Goal: Task Accomplishment & Management: Use online tool/utility

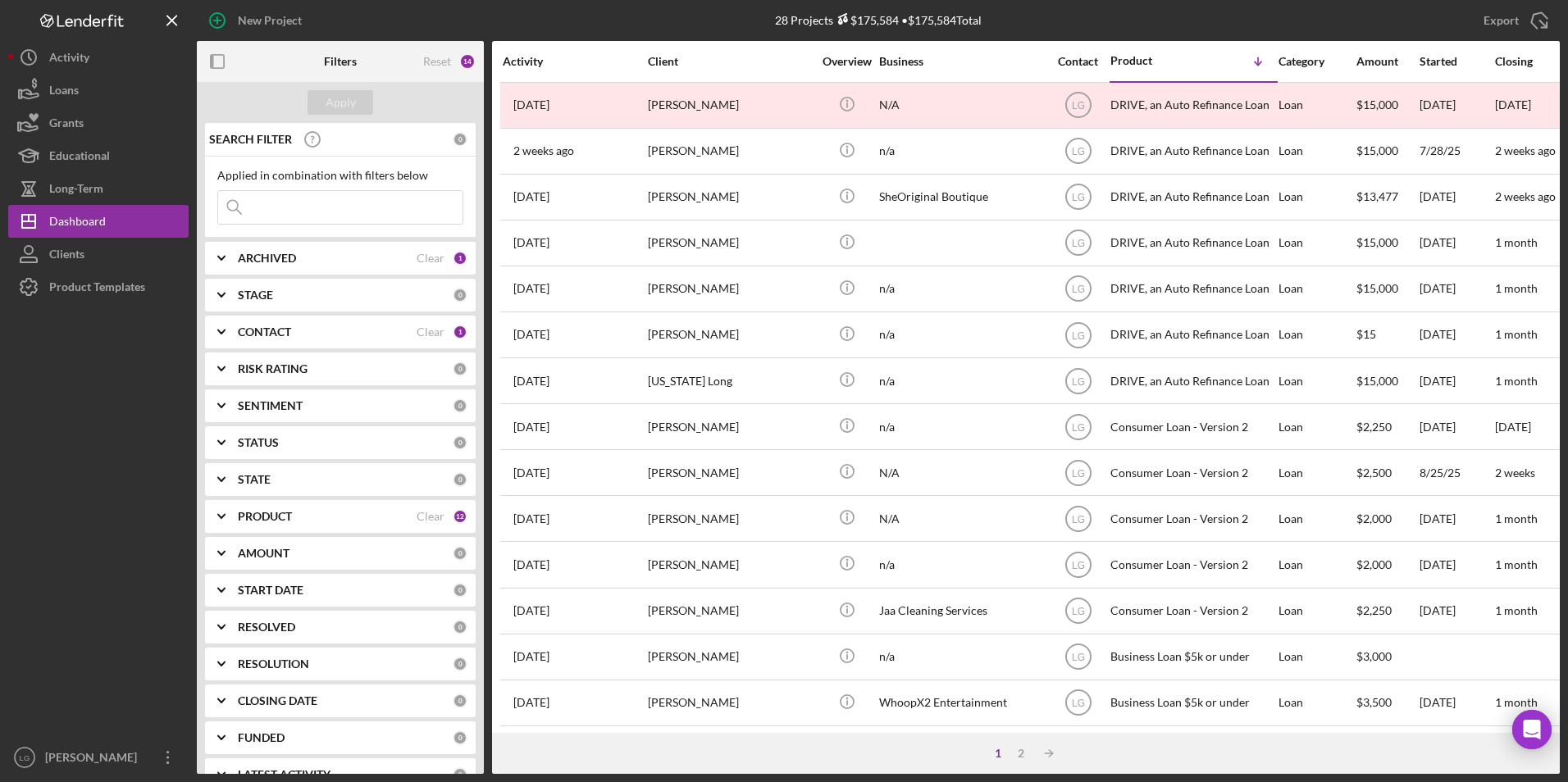
click at [320, 256] on div "ARCHIVED" at bounding box center [327, 257] width 178 height 13
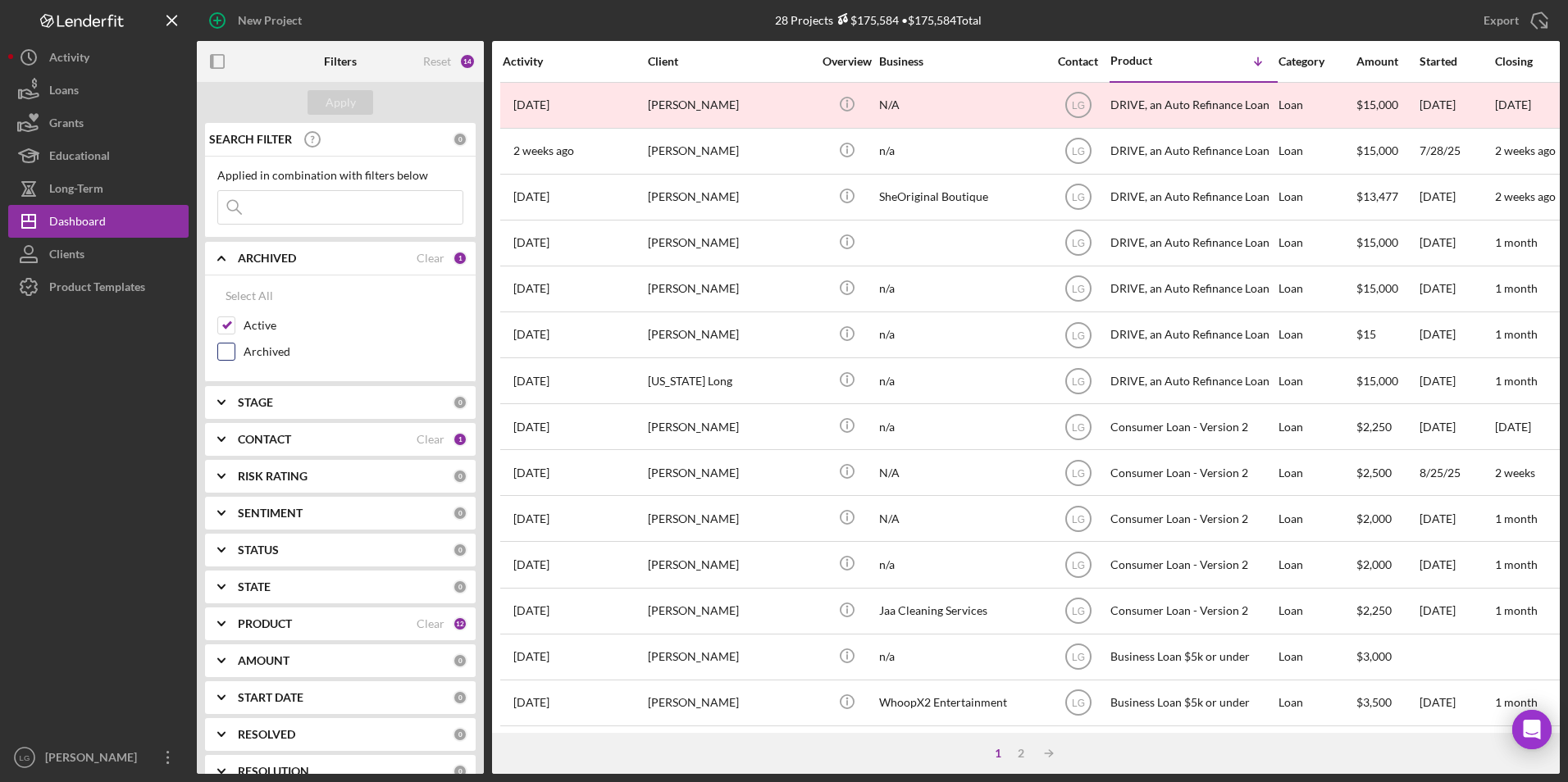
click at [228, 347] on input "Archived" at bounding box center [226, 351] width 17 height 17
checkbox input "true"
click at [231, 324] on input "Active" at bounding box center [226, 325] width 17 height 17
checkbox input "false"
click at [363, 105] on button "Apply" at bounding box center [340, 103] width 66 height 25
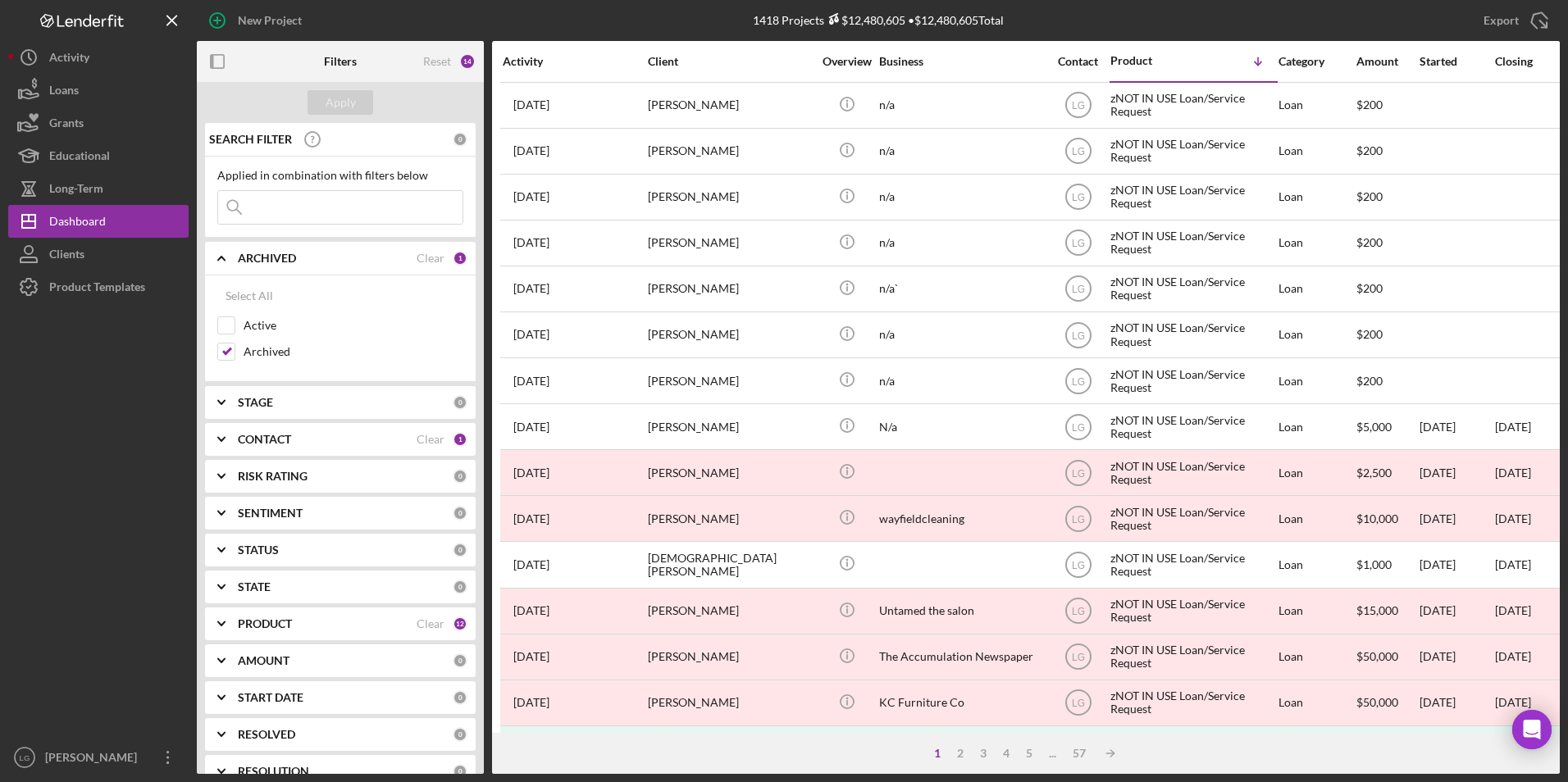
click at [269, 214] on input at bounding box center [340, 206] width 244 height 33
type input "[PERSON_NAME]"
click at [354, 92] on div "Apply" at bounding box center [340, 103] width 31 height 25
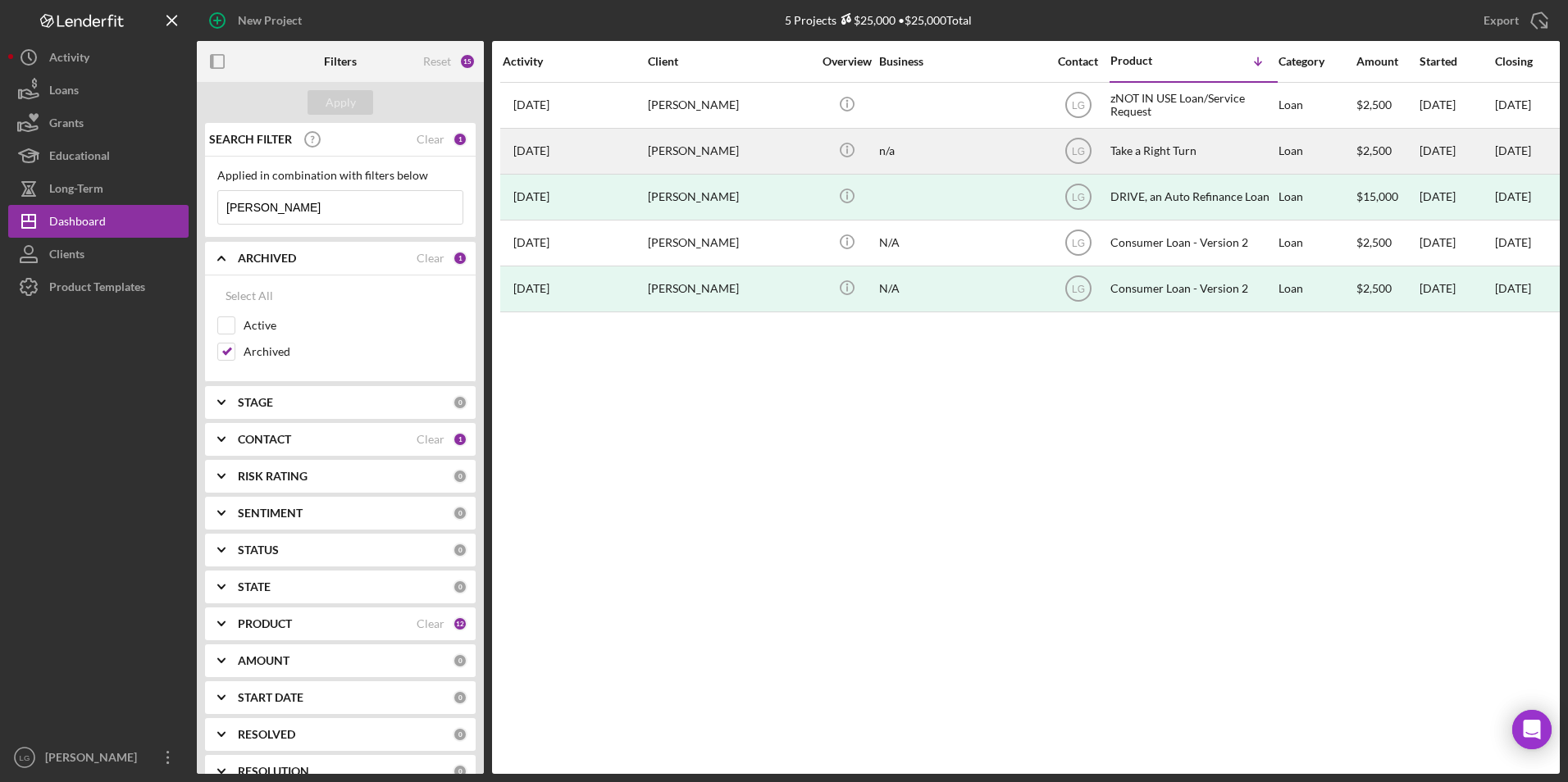
click at [729, 153] on div "[PERSON_NAME]" at bounding box center [730, 150] width 164 height 43
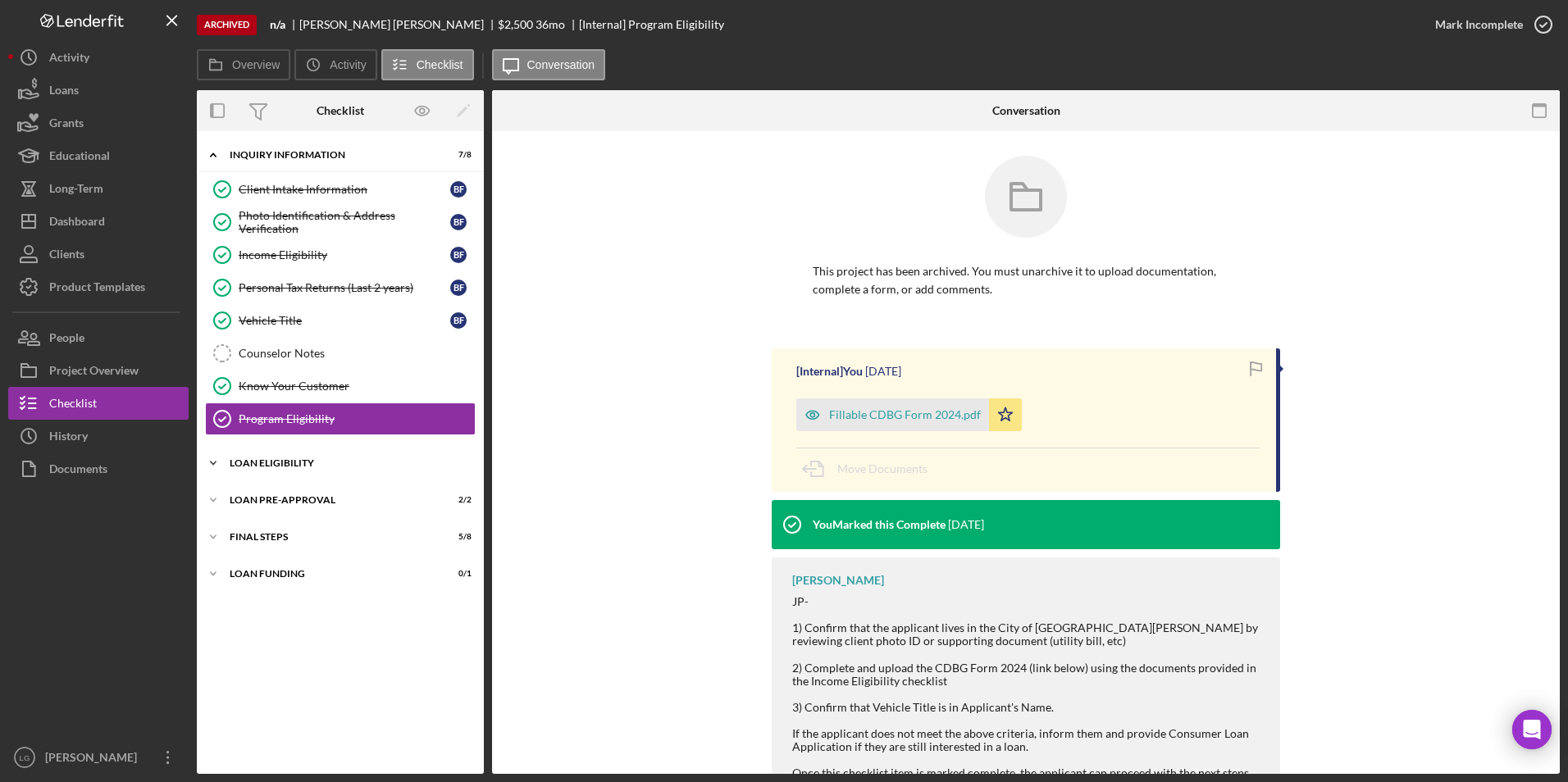
click at [268, 457] on div "Icon/Expander Loan Eligibility 10 / 13" at bounding box center [340, 463] width 287 height 33
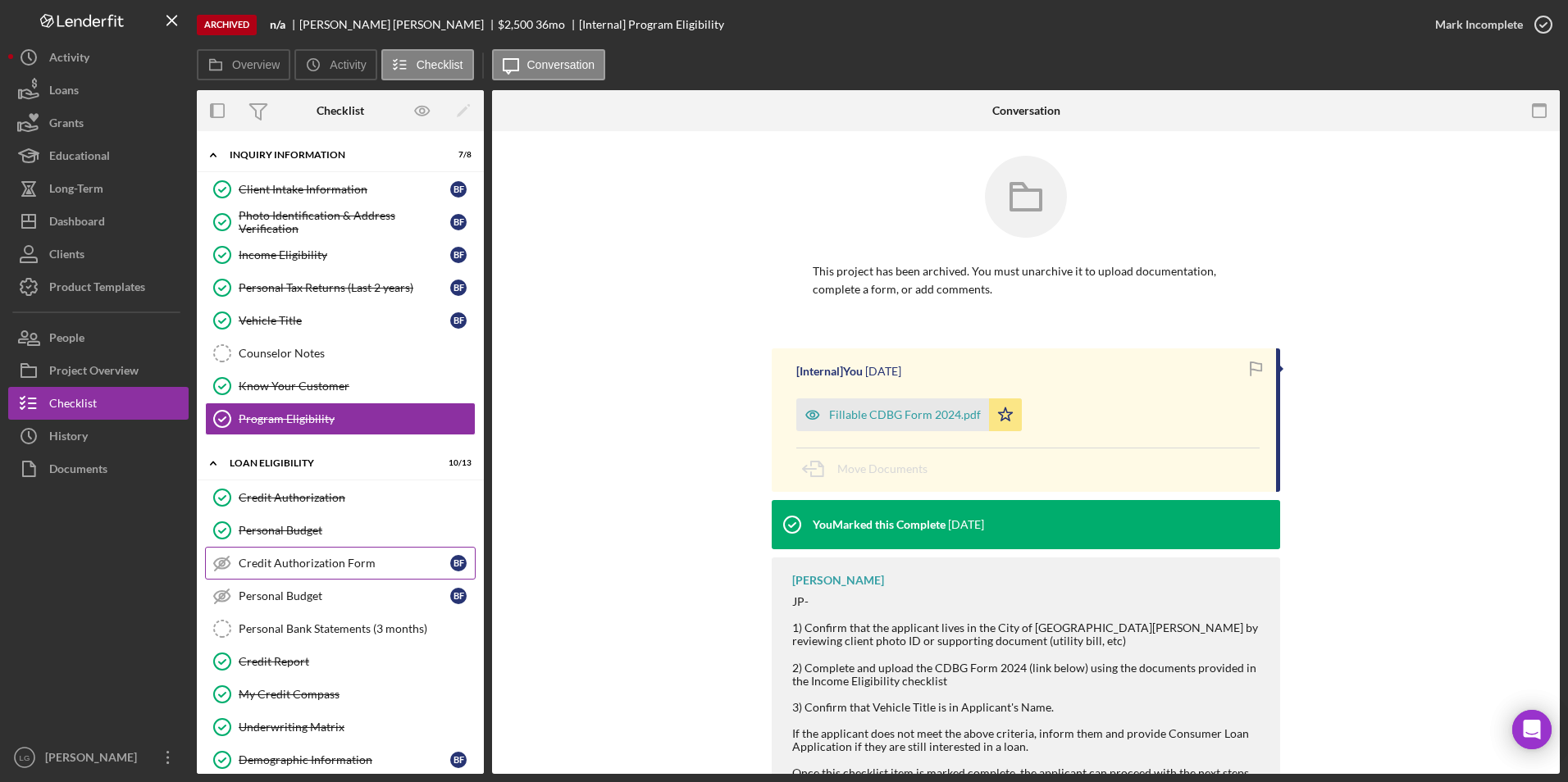
scroll to position [82, 0]
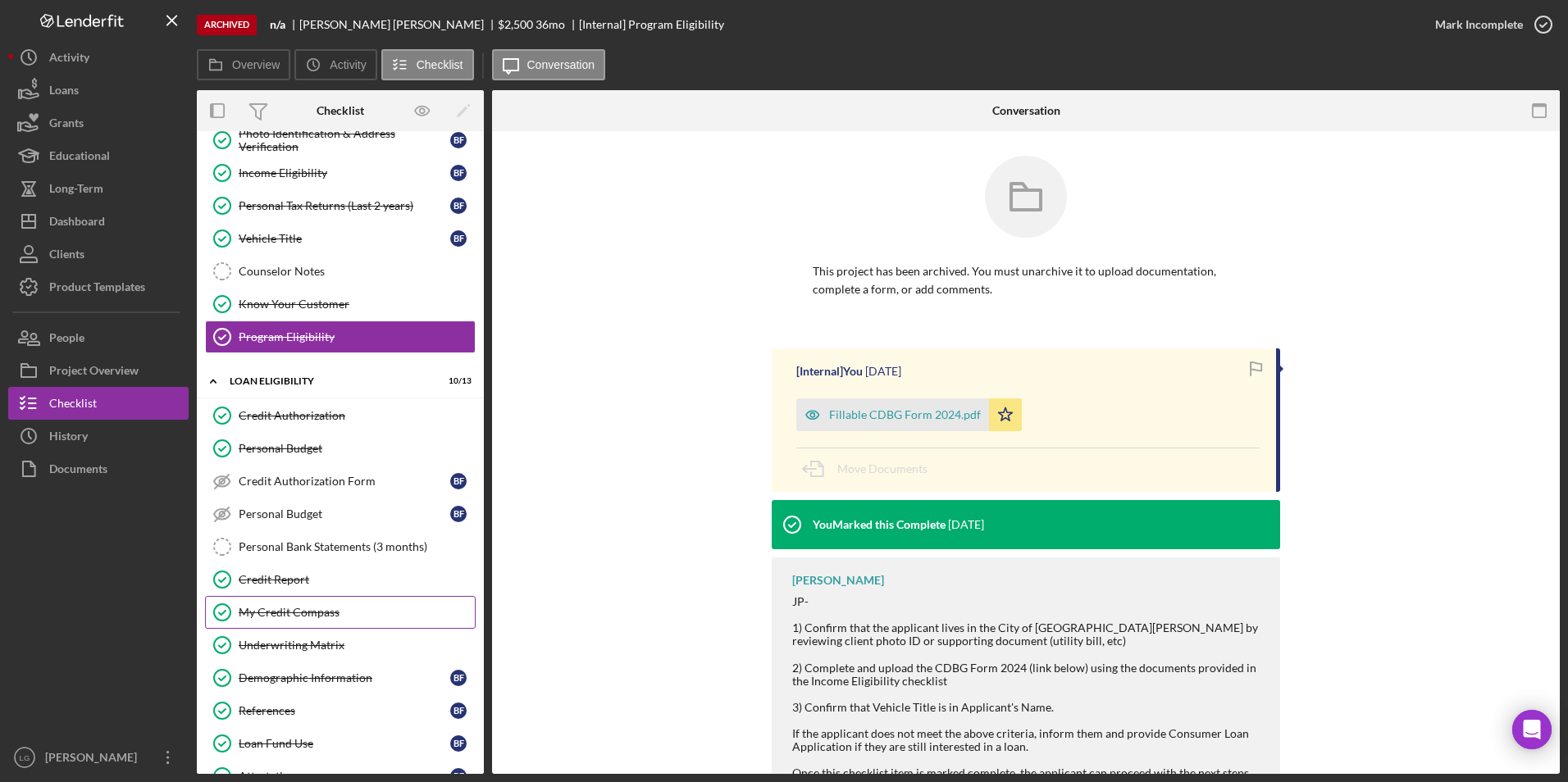
click at [341, 616] on div "My Credit Compass" at bounding box center [357, 612] width 236 height 13
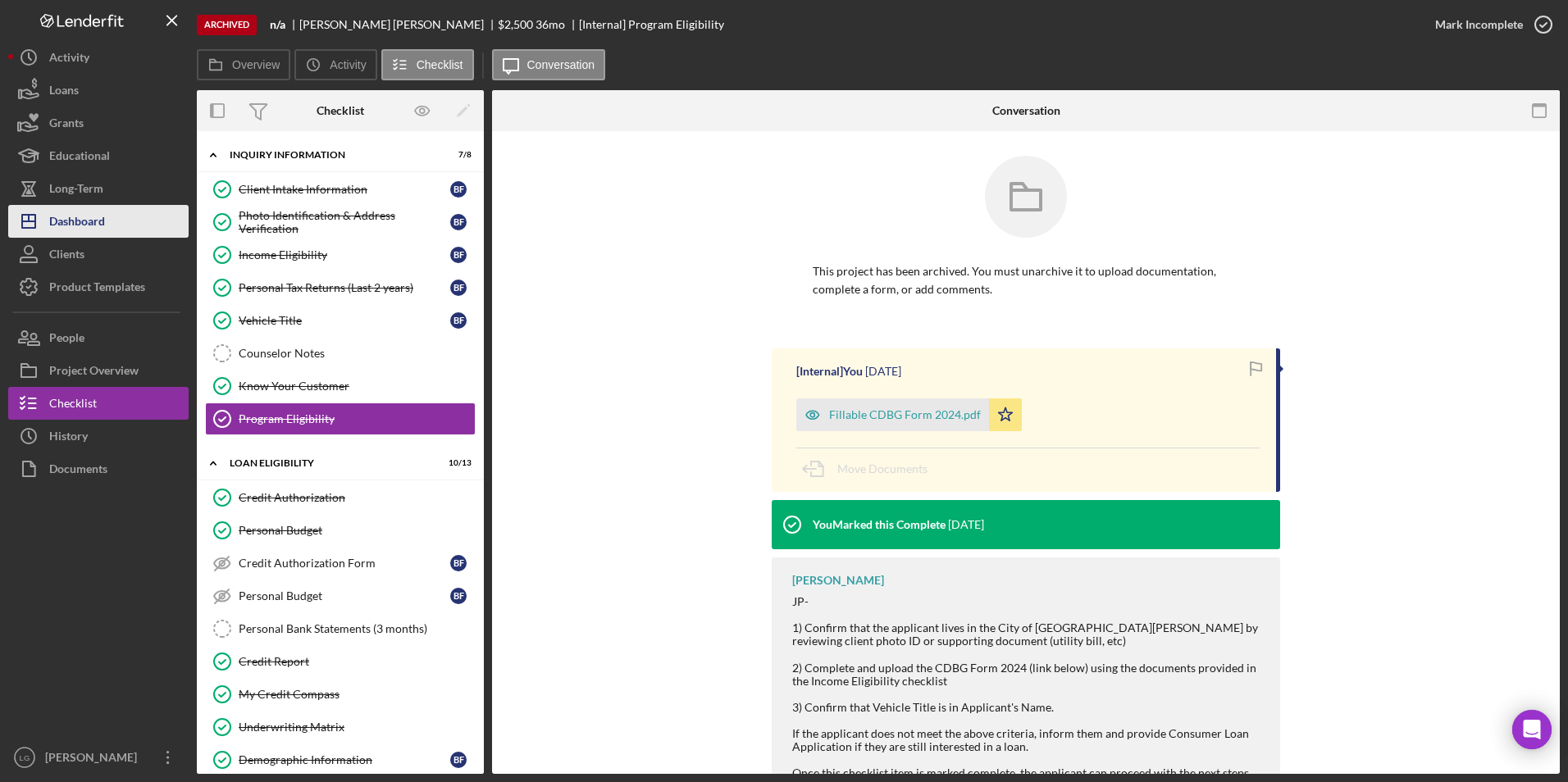
scroll to position [82, 0]
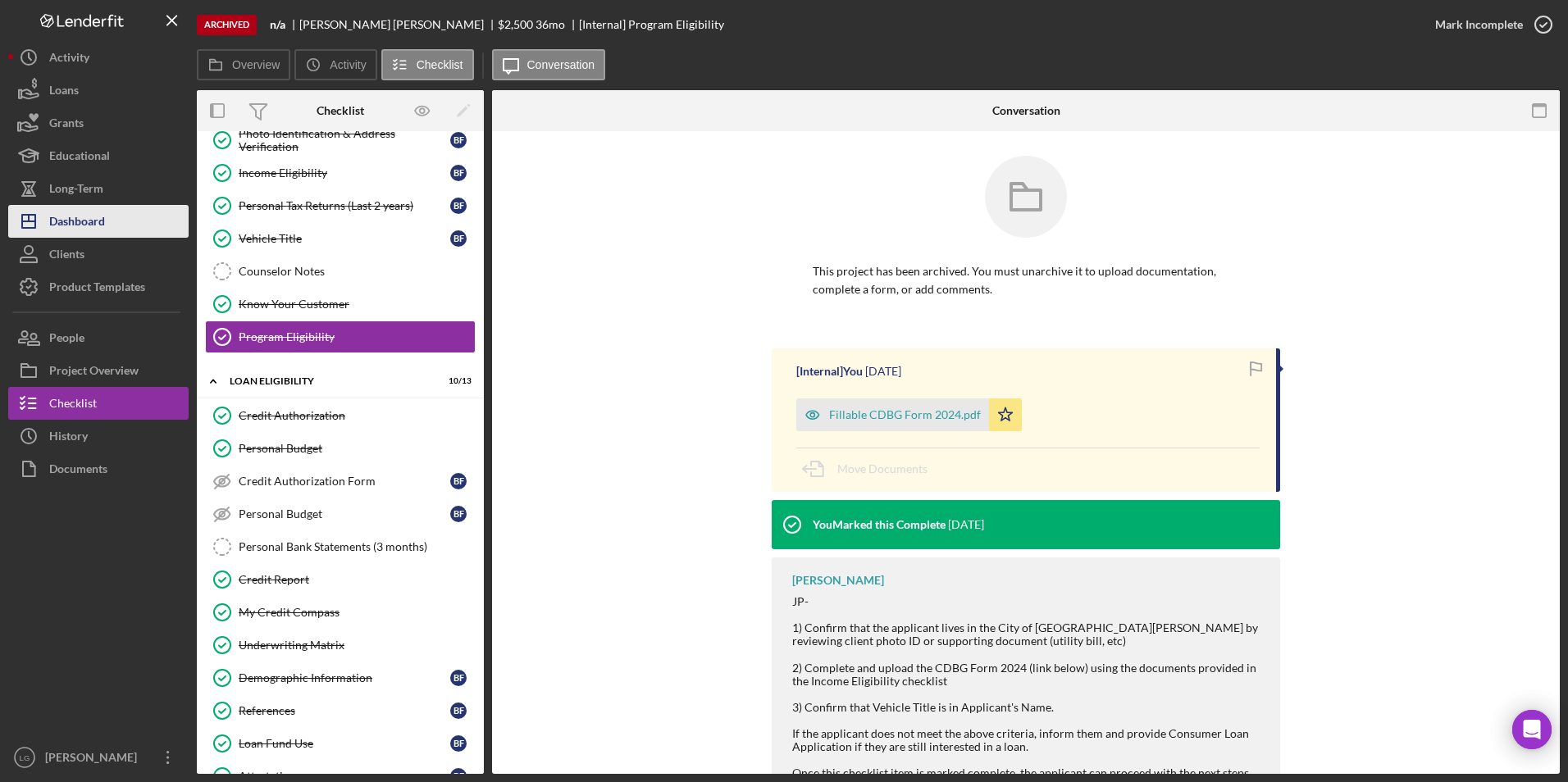
click at [111, 227] on button "Icon/Dashboard Dashboard" at bounding box center [98, 221] width 180 height 33
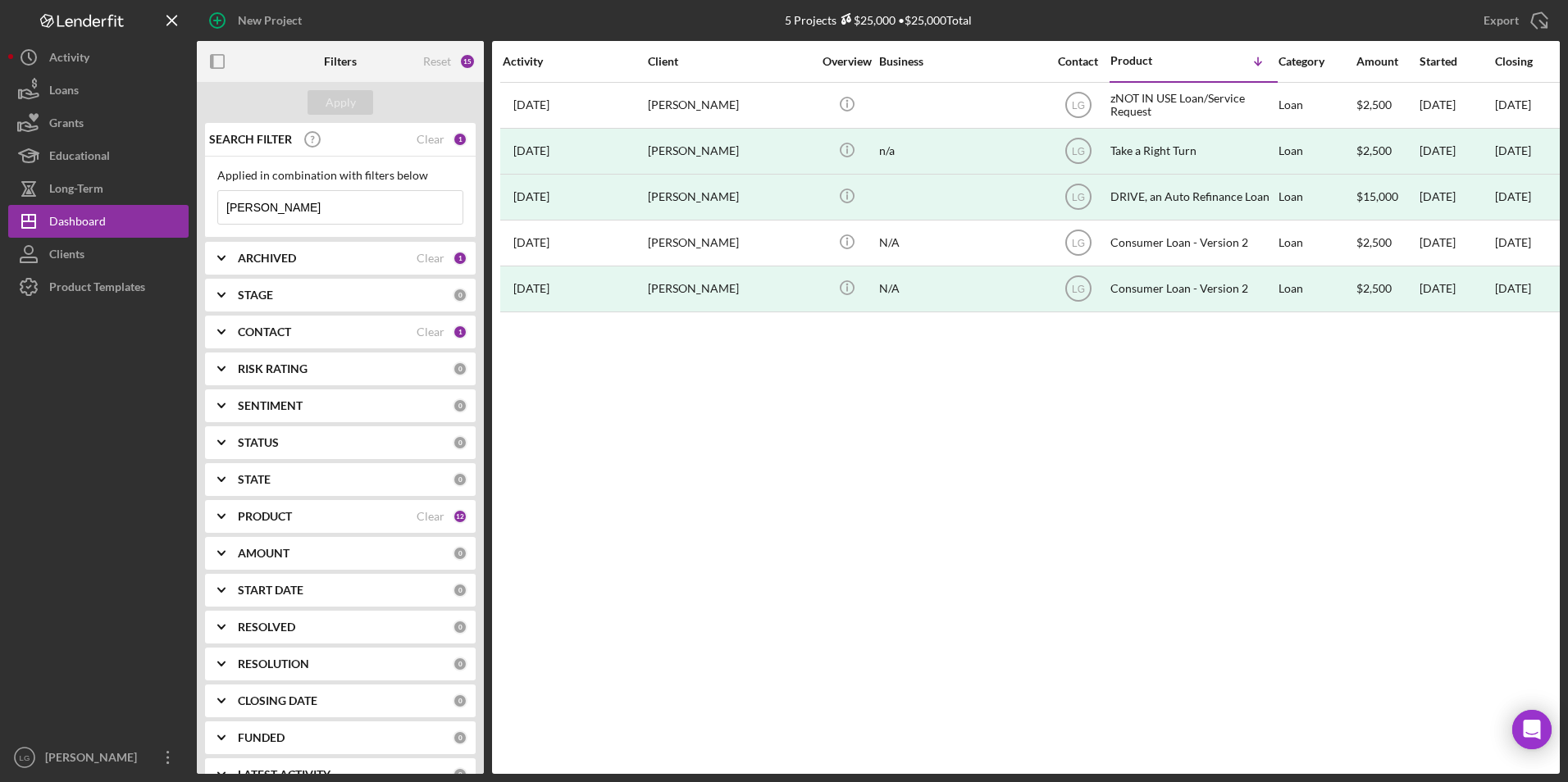
drag, startPoint x: 303, startPoint y: 202, endPoint x: 202, endPoint y: 210, distance: 101.3
click at [202, 210] on div "SEARCH FILTER Clear 1 Applied in combination with filters below farrell Icon/Me…" at bounding box center [340, 448] width 287 height 651
click at [269, 261] on b "ARCHIVED" at bounding box center [267, 257] width 58 height 13
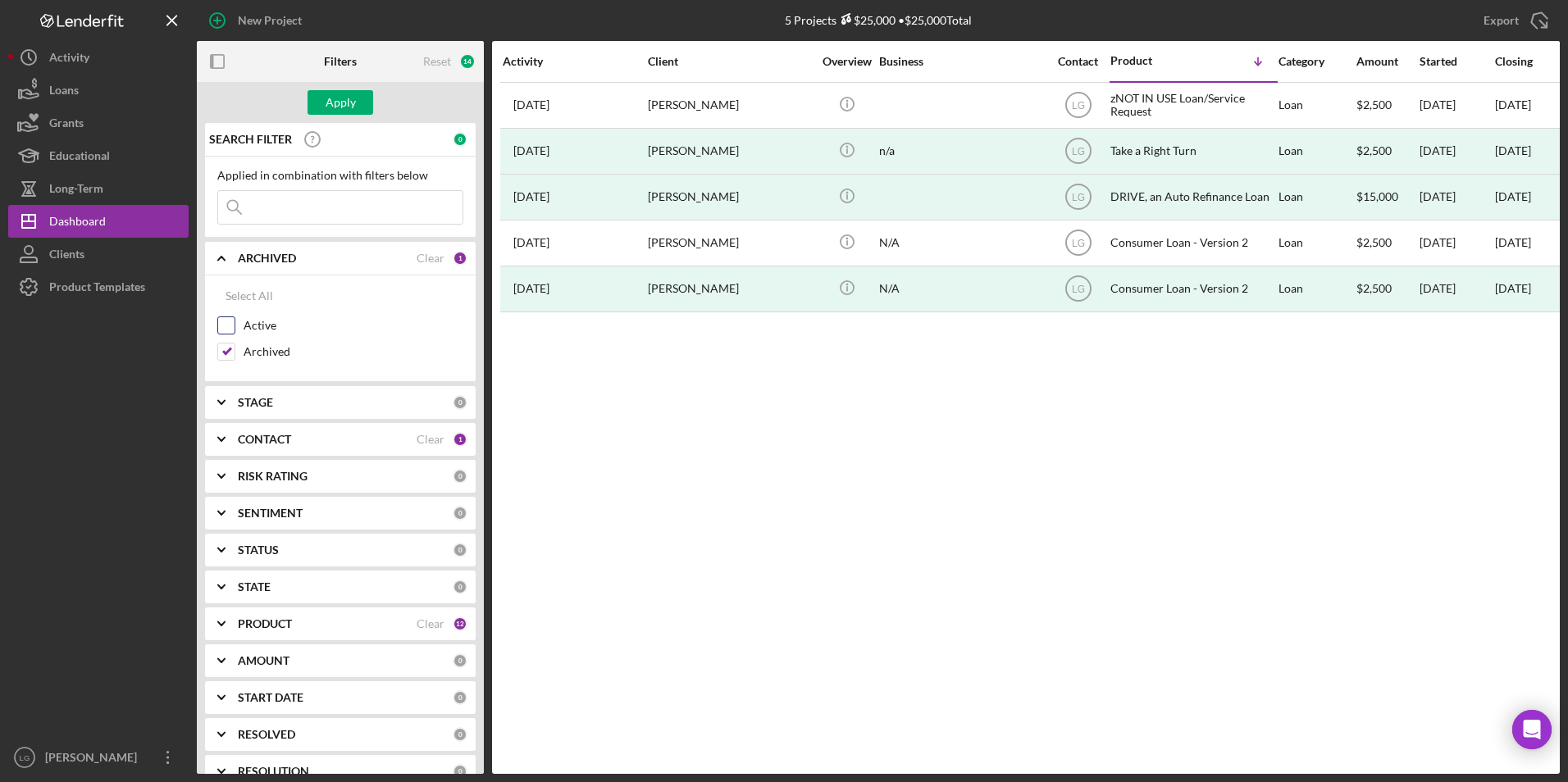
click at [229, 320] on input "Active" at bounding box center [226, 325] width 17 height 17
checkbox input "true"
click at [229, 347] on input "Archived" at bounding box center [226, 351] width 17 height 17
checkbox input "false"
click at [349, 100] on div "Apply" at bounding box center [340, 103] width 31 height 25
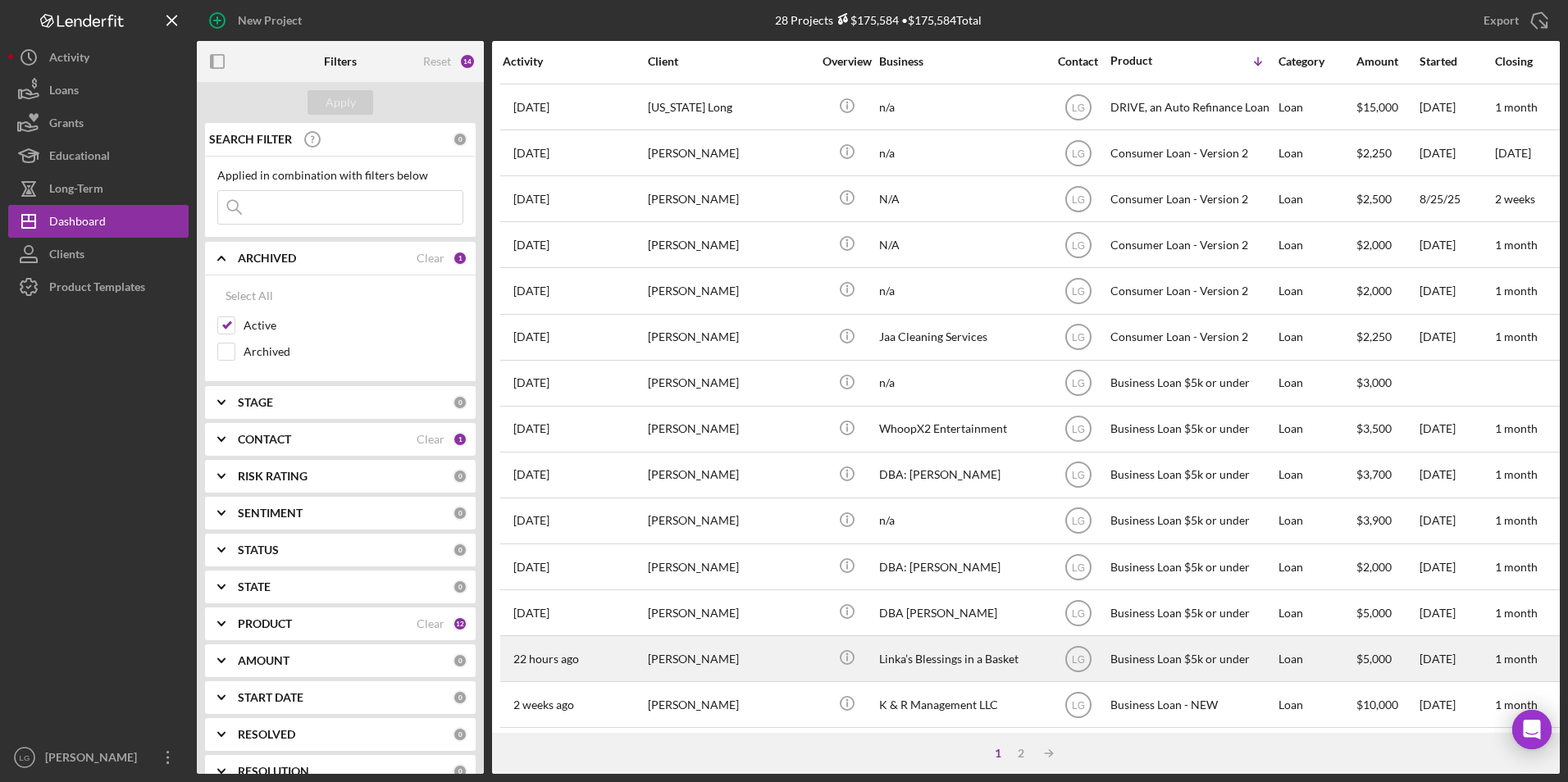
scroll to position [28, 0]
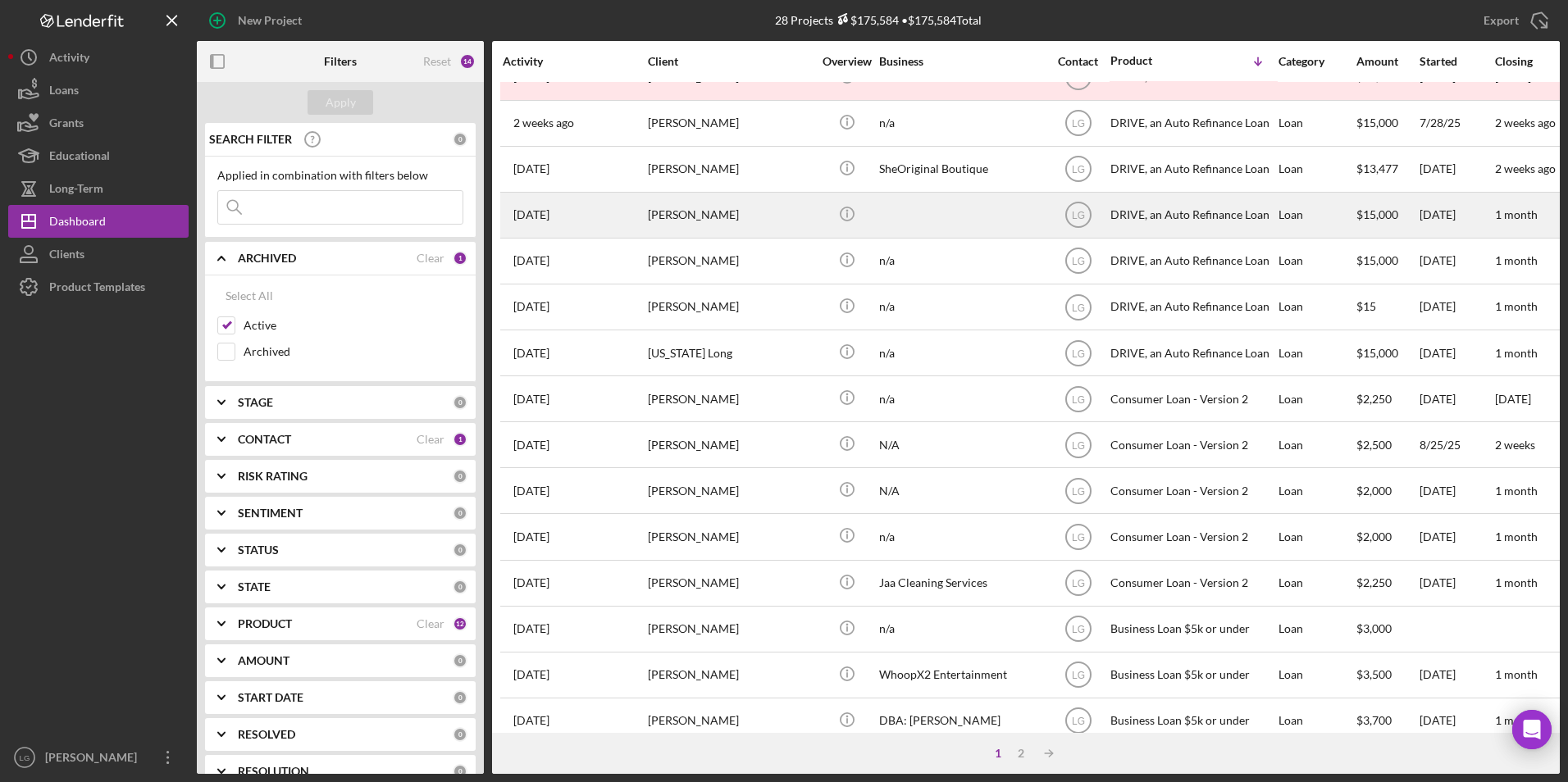
click at [736, 224] on div "[PERSON_NAME]" at bounding box center [730, 214] width 164 height 43
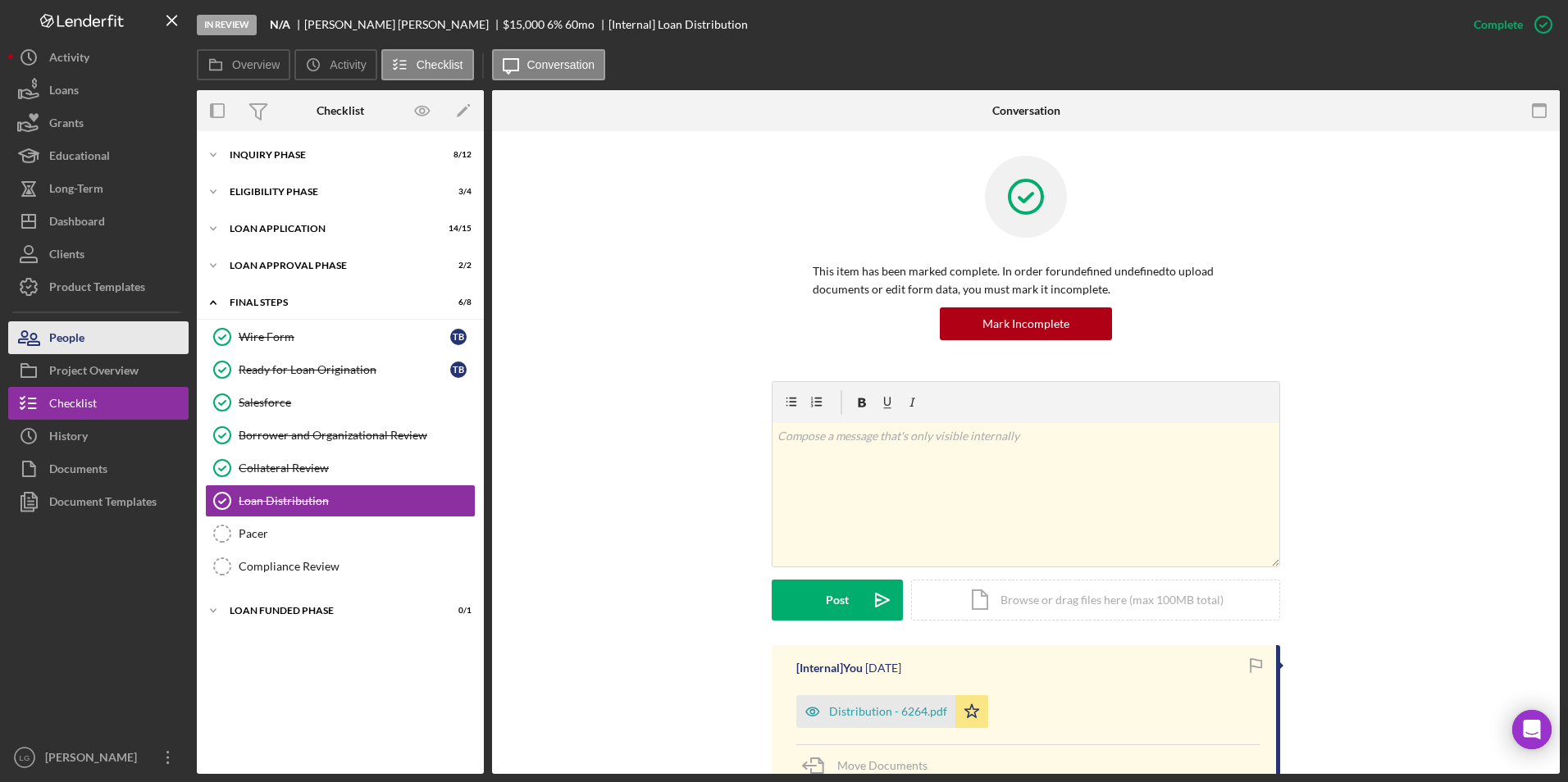
click at [100, 333] on button "People" at bounding box center [98, 337] width 180 height 33
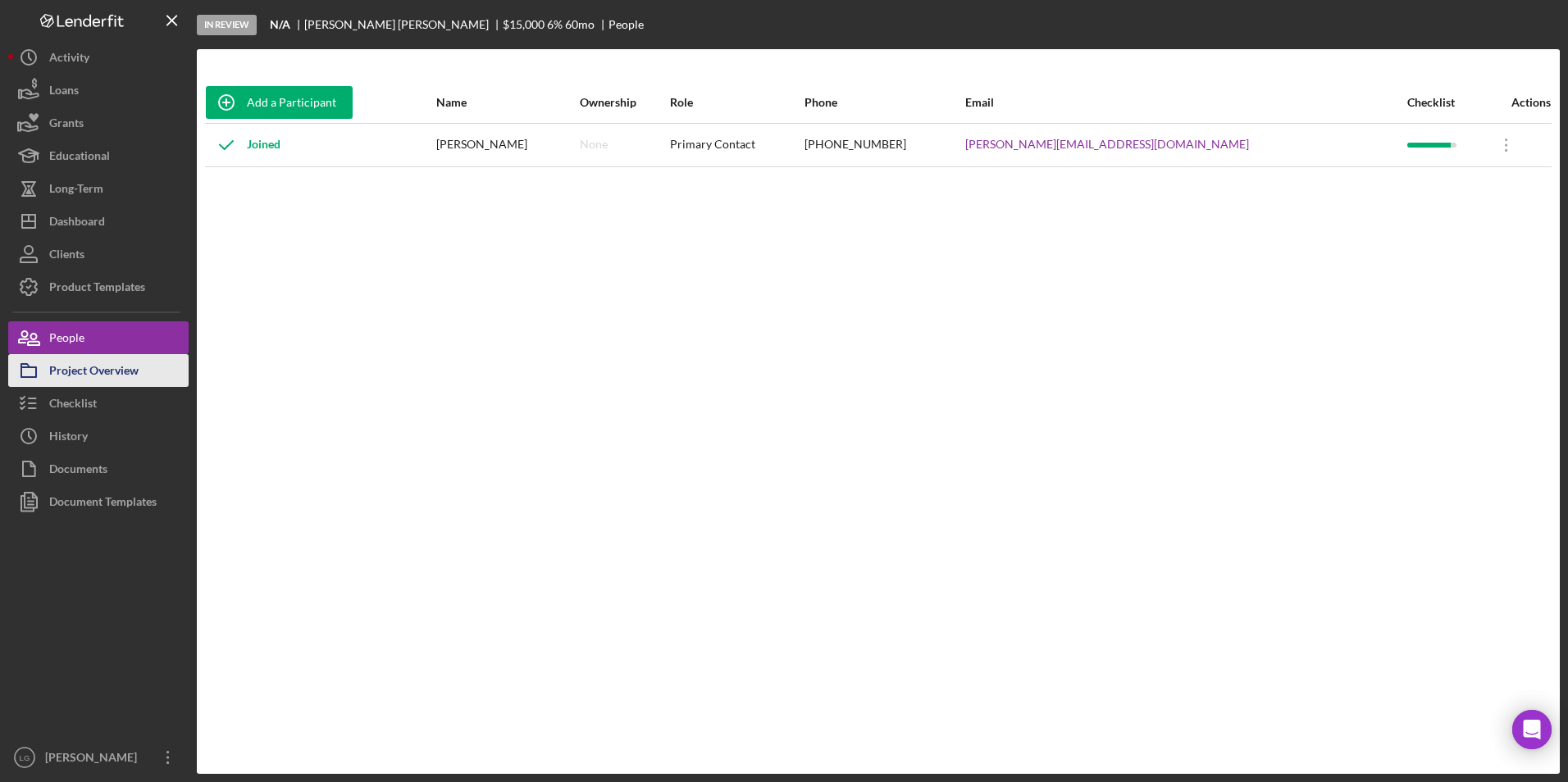
click at [57, 368] on div "Project Overview" at bounding box center [94, 373] width 90 height 37
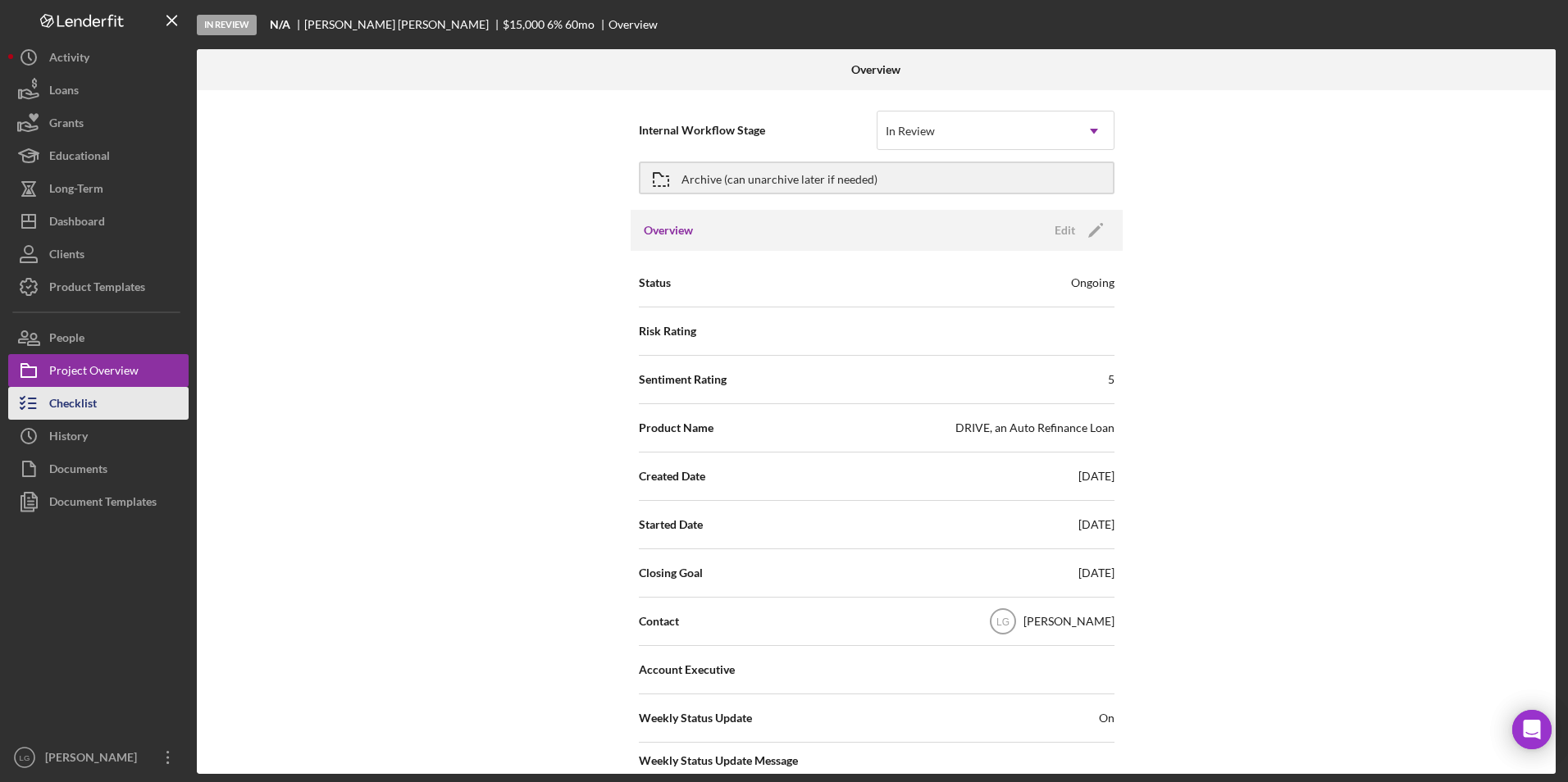
click at [99, 409] on button "Checklist" at bounding box center [98, 402] width 180 height 33
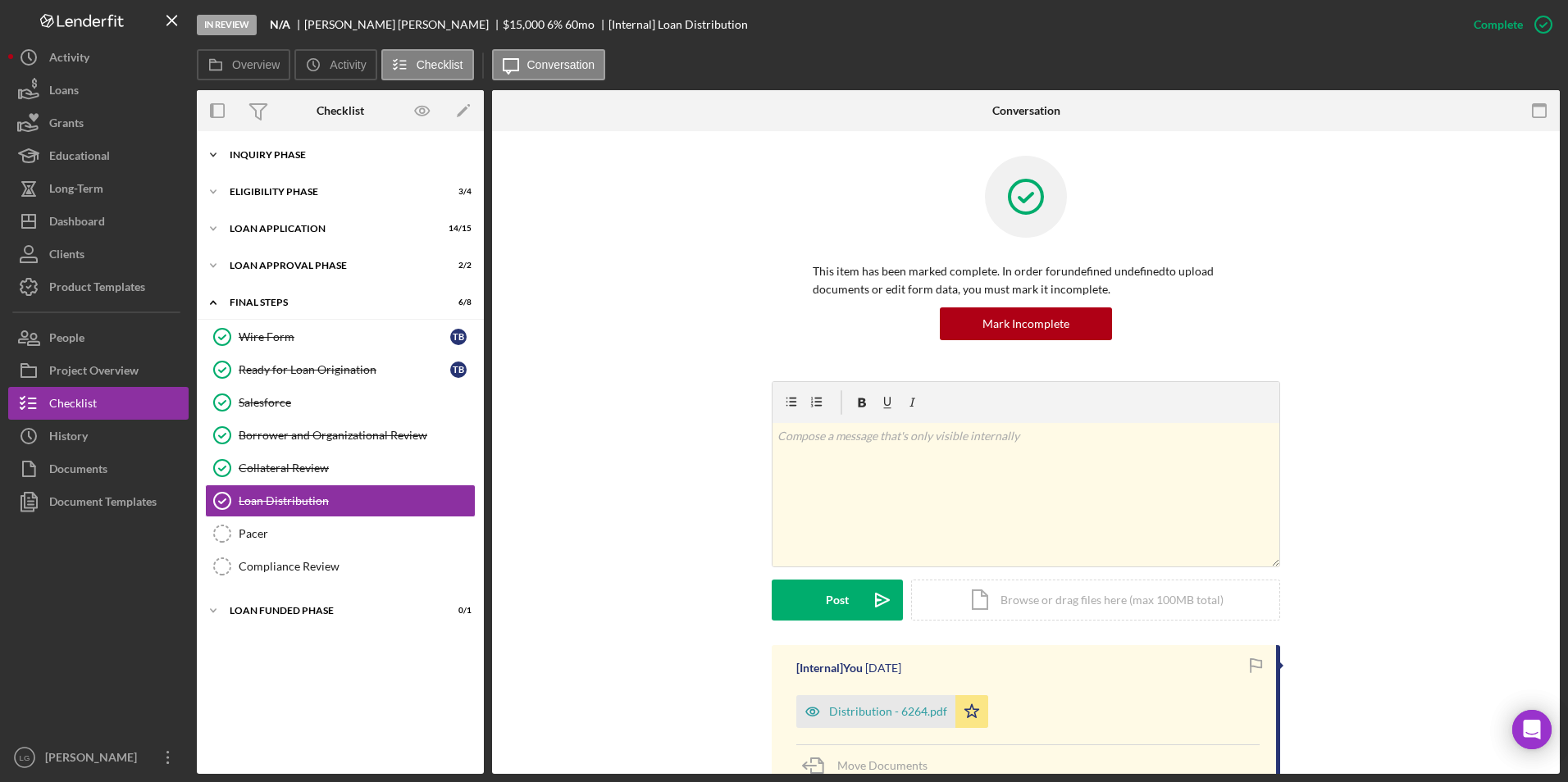
click at [370, 158] on div "Inquiry Phase" at bounding box center [346, 155] width 234 height 10
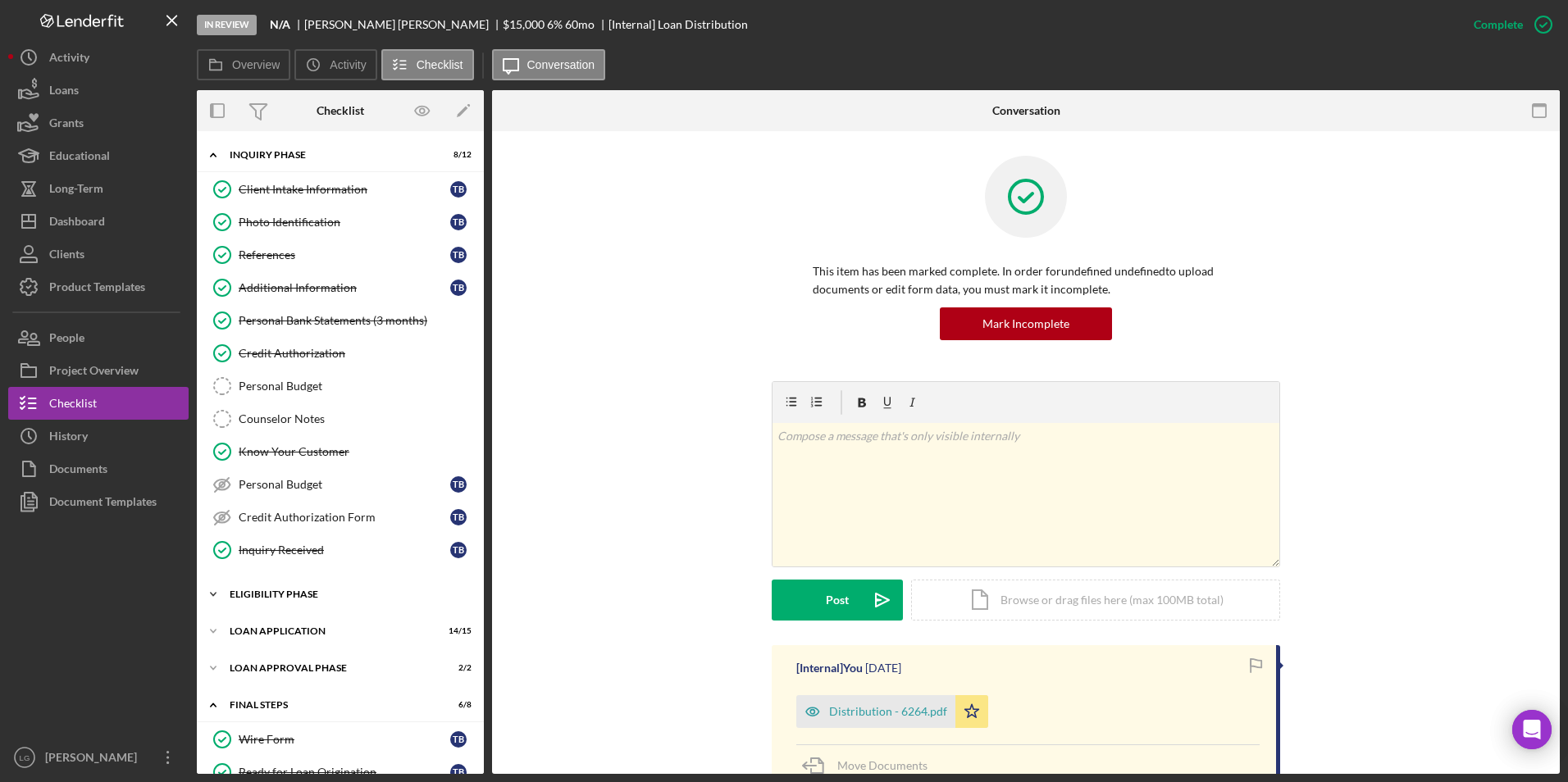
click at [282, 597] on div "Eligibility Phase" at bounding box center [346, 594] width 234 height 10
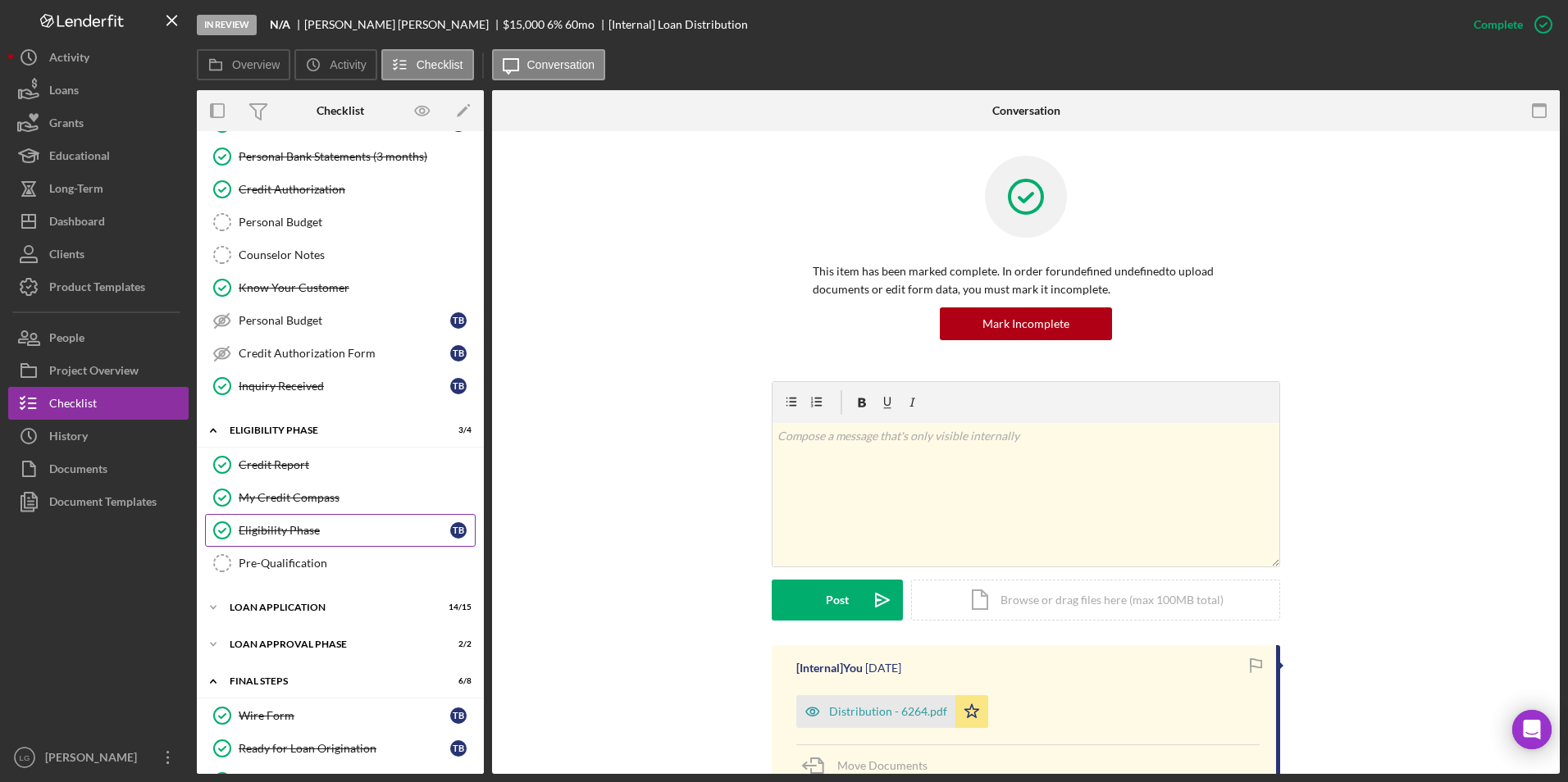
scroll to position [328, 0]
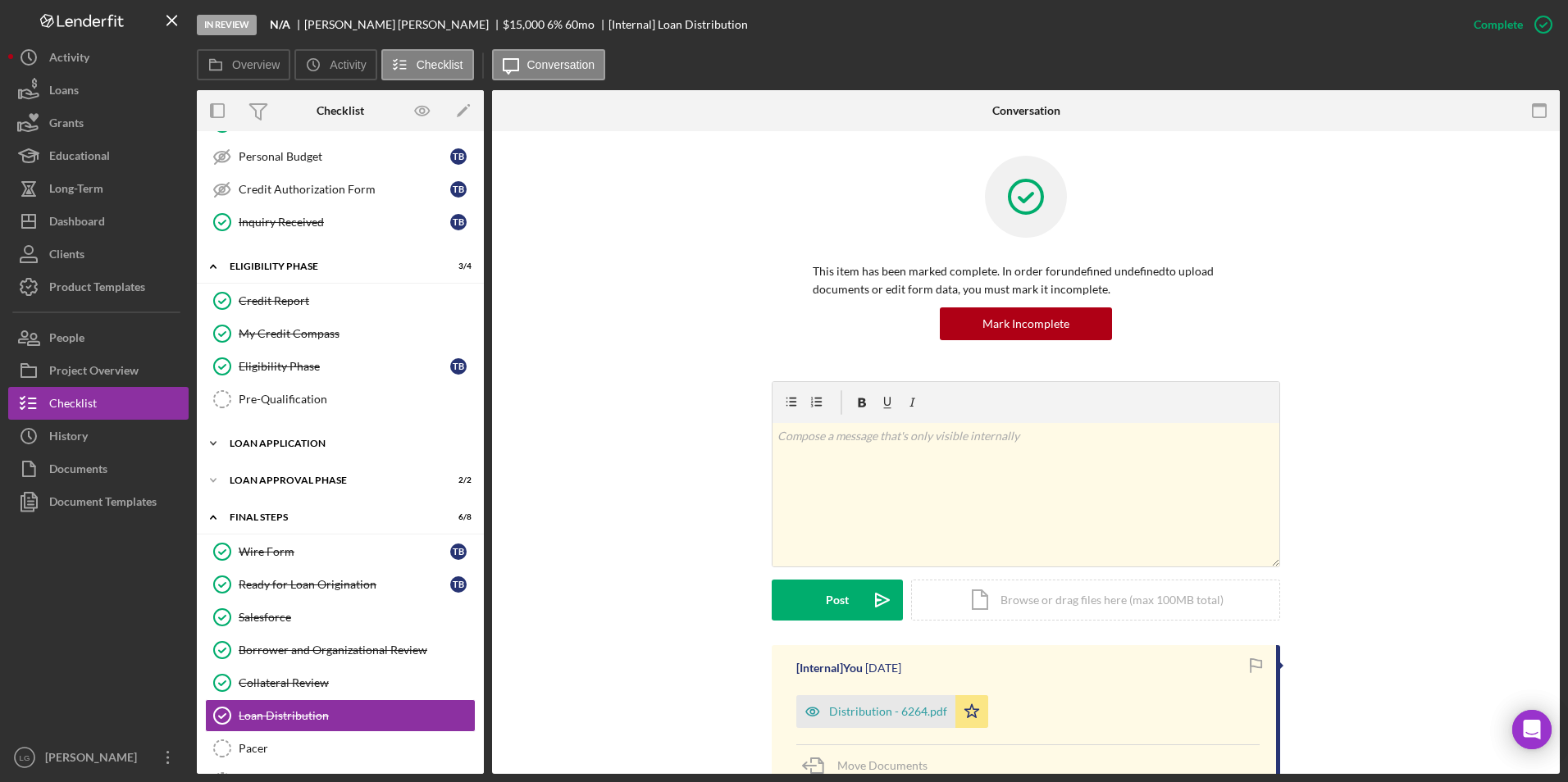
click at [278, 432] on div "Icon/Expander Loan Application 14 / 15" at bounding box center [340, 443] width 287 height 33
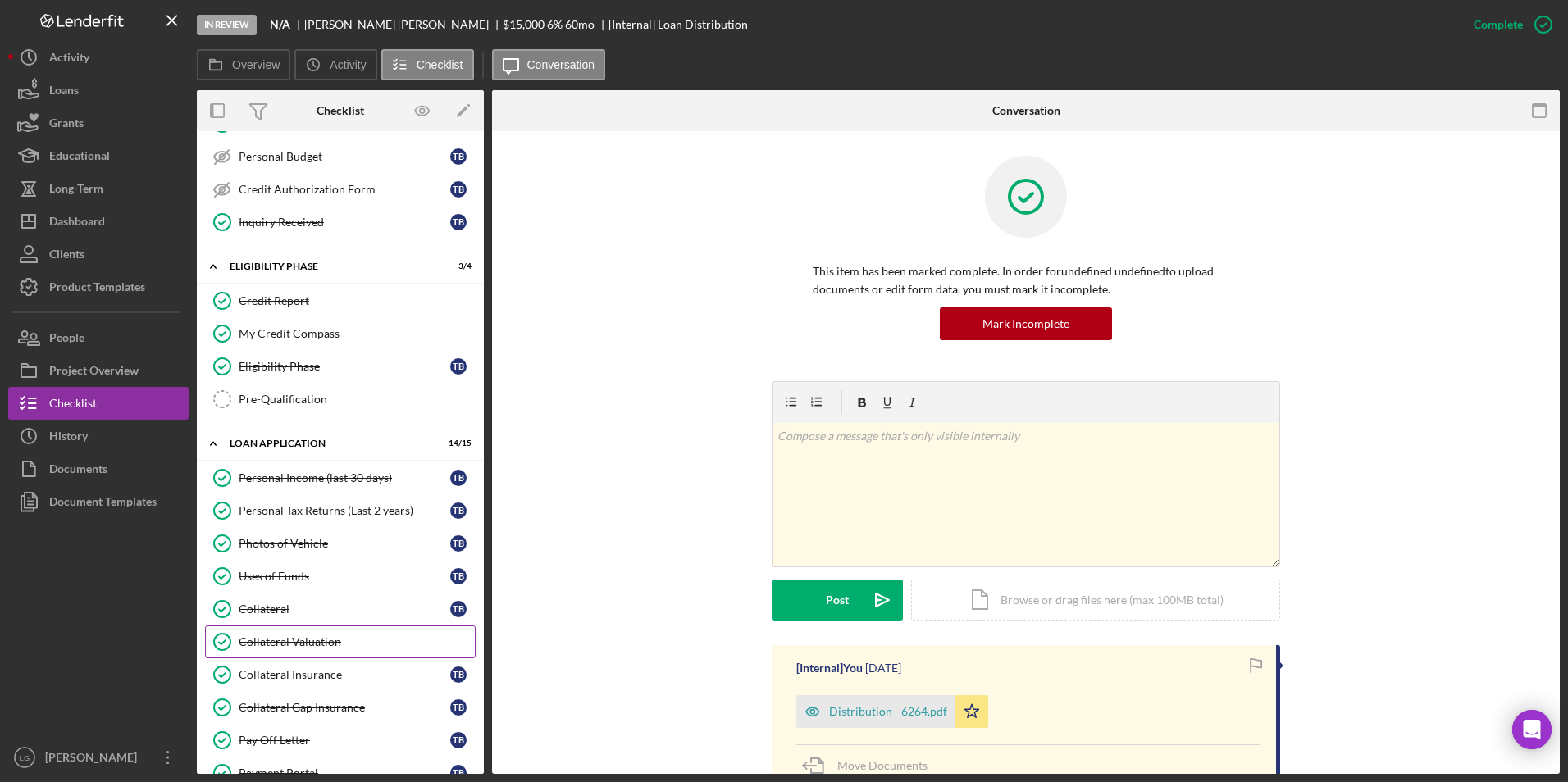
click at [275, 638] on div "Collateral Valuation" at bounding box center [357, 641] width 236 height 13
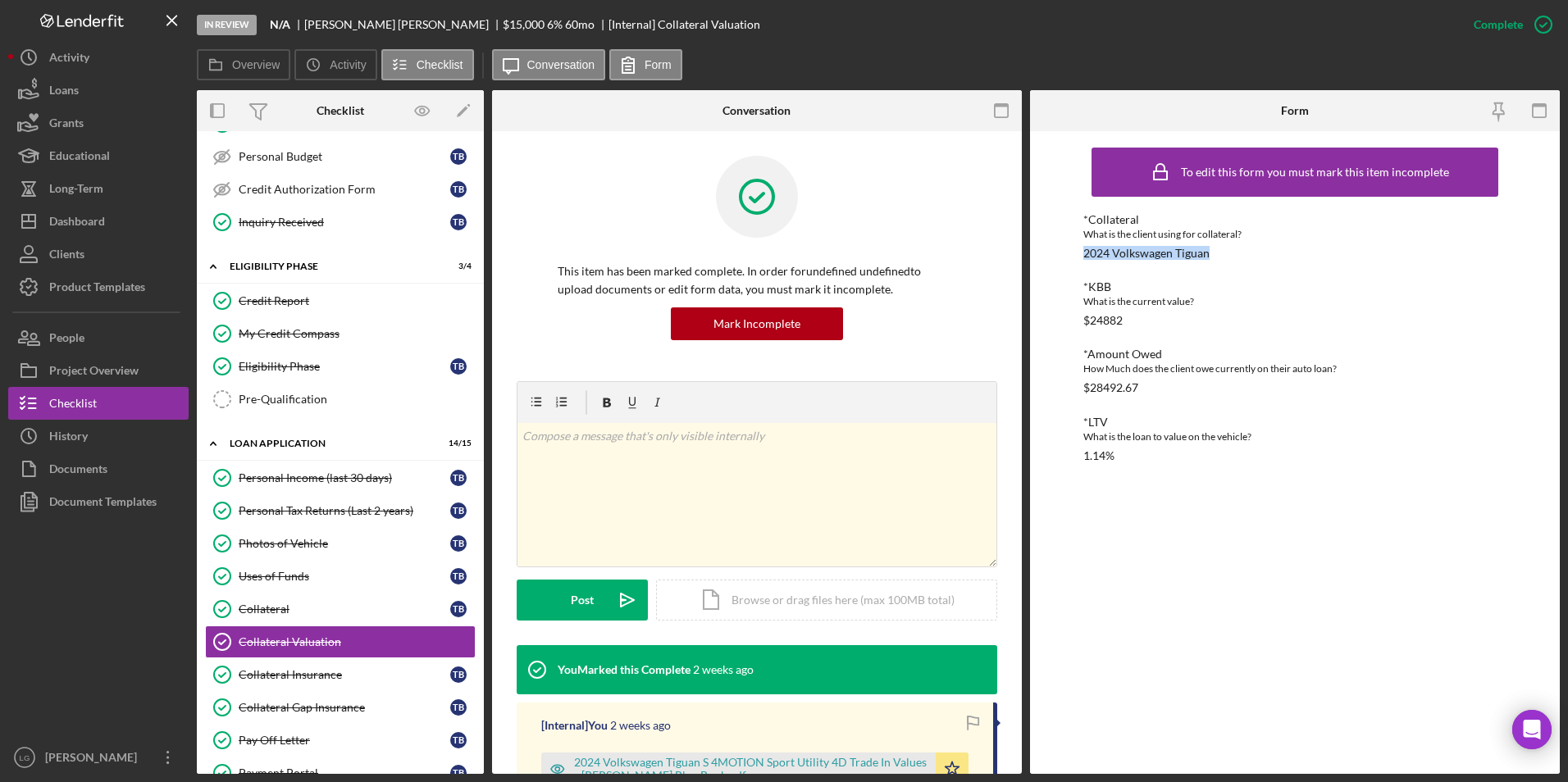
drag, startPoint x: 1210, startPoint y: 252, endPoint x: 1067, endPoint y: 257, distance: 143.1
click at [1067, 257] on div "To edit this form you must mark this item incomplete *Collateral What is the cl…" at bounding box center [1295, 453] width 530 height 643
drag, startPoint x: 1067, startPoint y: 257, endPoint x: 1093, endPoint y: 254, distance: 26.2
copy div "2024 Volkswagen Tiguan"
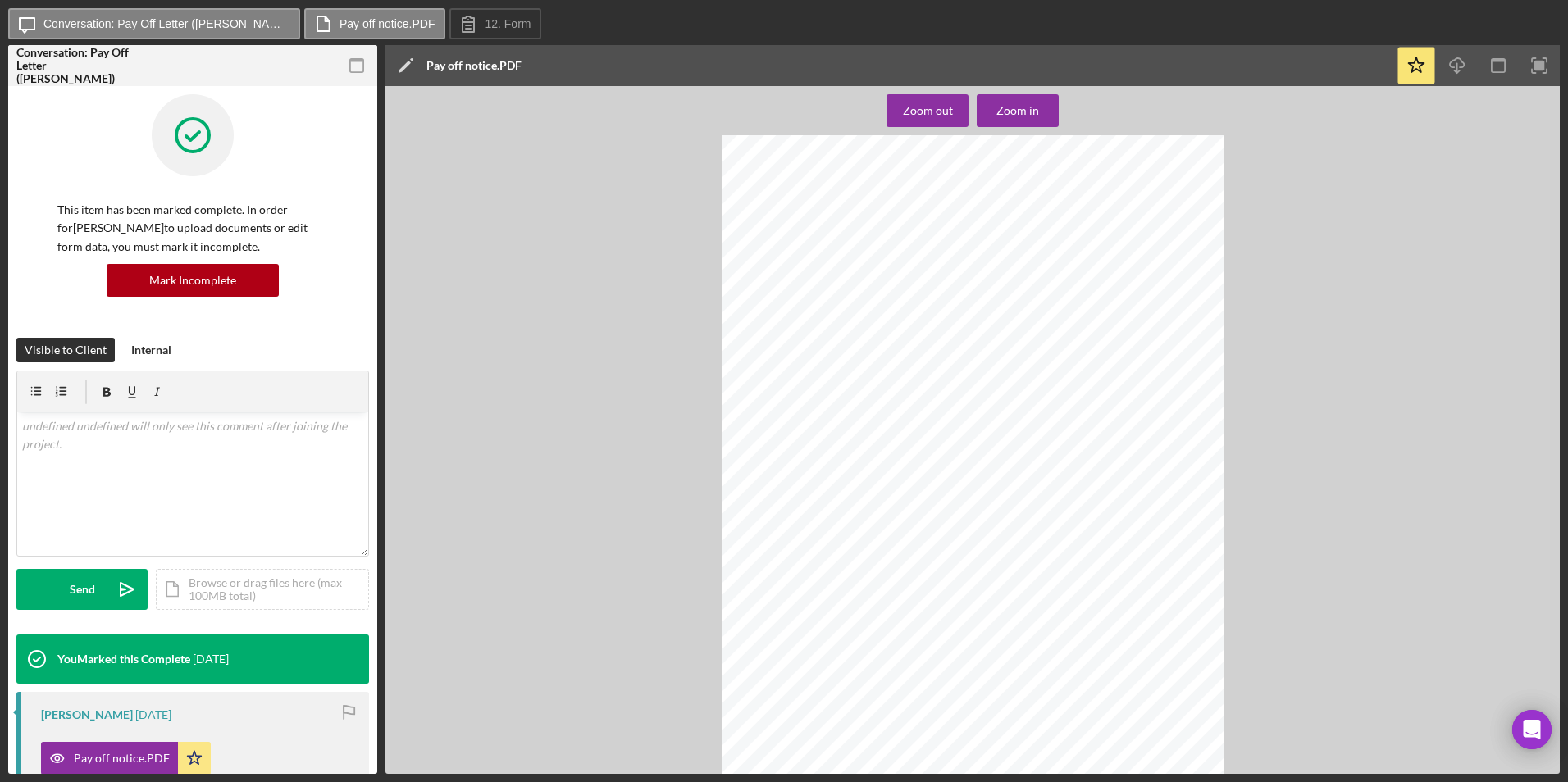
scroll to position [11, 0]
click at [1339, 766] on div "Icon/Message Conversation: Pay Off Letter (Brandi F.) Pay off notice.PDF 12. Fo…" at bounding box center [784, 391] width 1568 height 782
